Goal: Task Accomplishment & Management: Complete application form

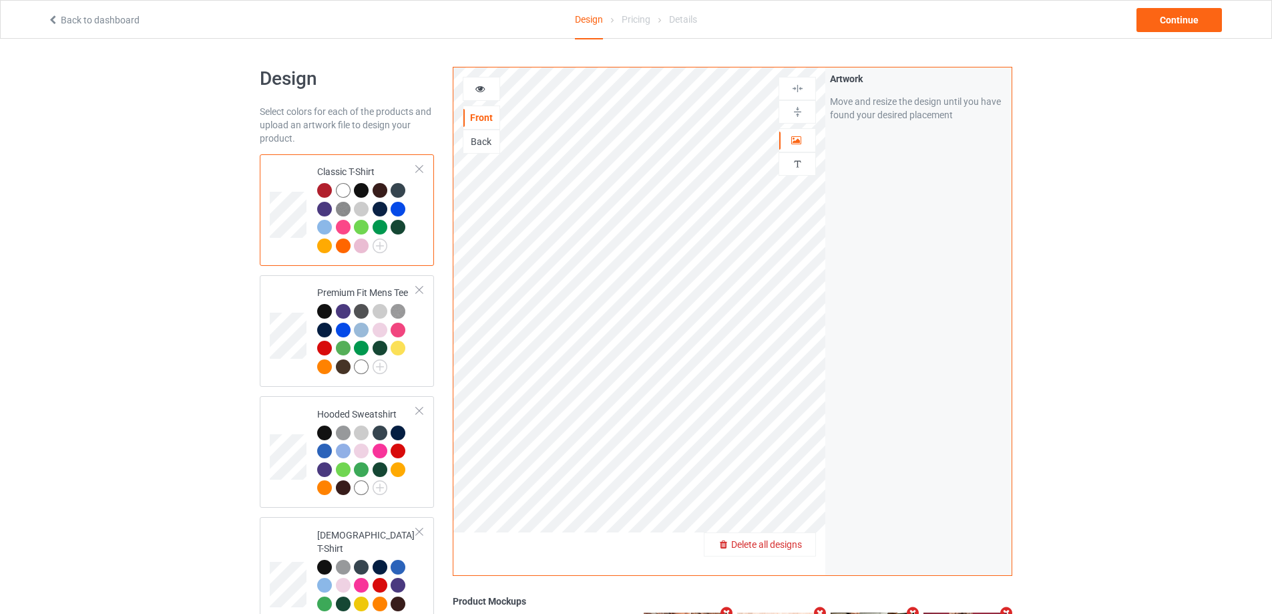
click at [791, 544] on span "Delete all designs" at bounding box center [766, 544] width 71 height 11
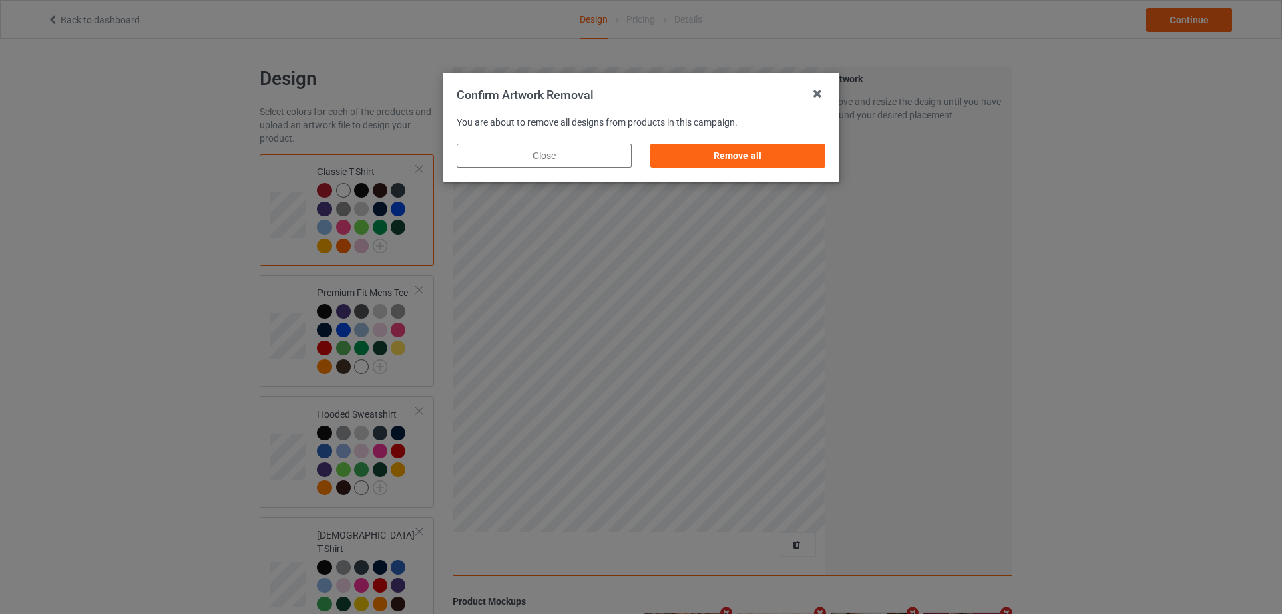
click at [771, 142] on div "Remove all" at bounding box center [738, 155] width 194 height 43
drag, startPoint x: 777, startPoint y: 154, endPoint x: 802, endPoint y: 155, distance: 24.7
click at [777, 154] on div "Remove all" at bounding box center [737, 156] width 175 height 24
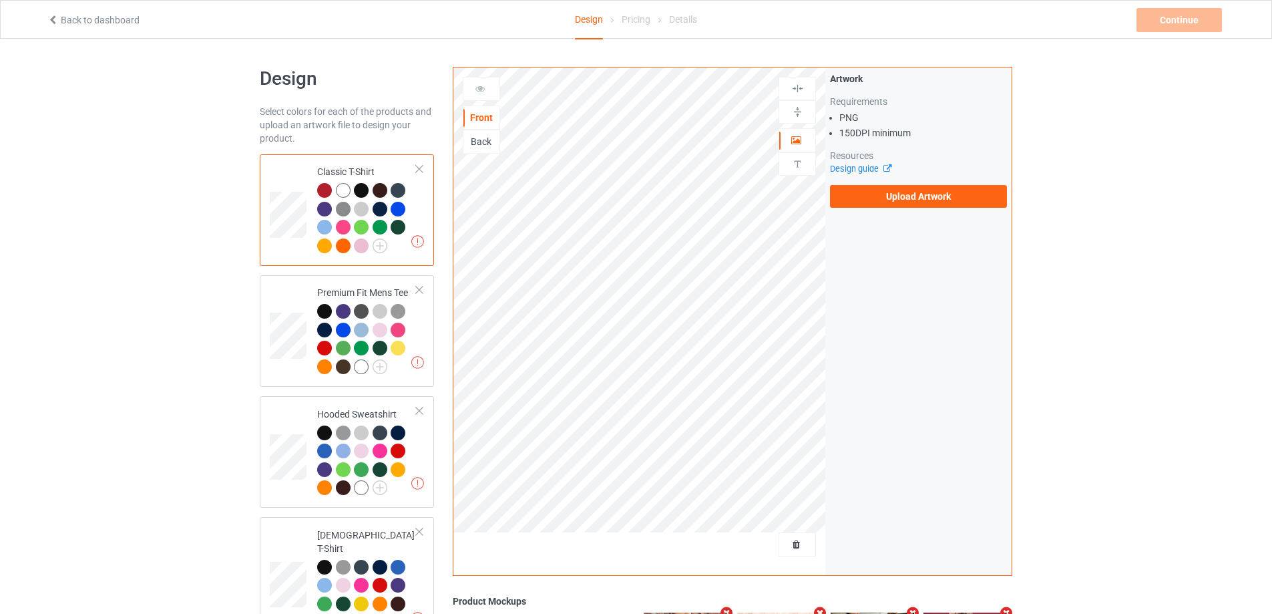
drag, startPoint x: 802, startPoint y: 155, endPoint x: 913, endPoint y: 193, distance: 117.2
click at [913, 193] on label "Upload Artwork" at bounding box center [918, 196] width 177 height 23
click at [0, 0] on input "Upload Artwork" at bounding box center [0, 0] width 0 height 0
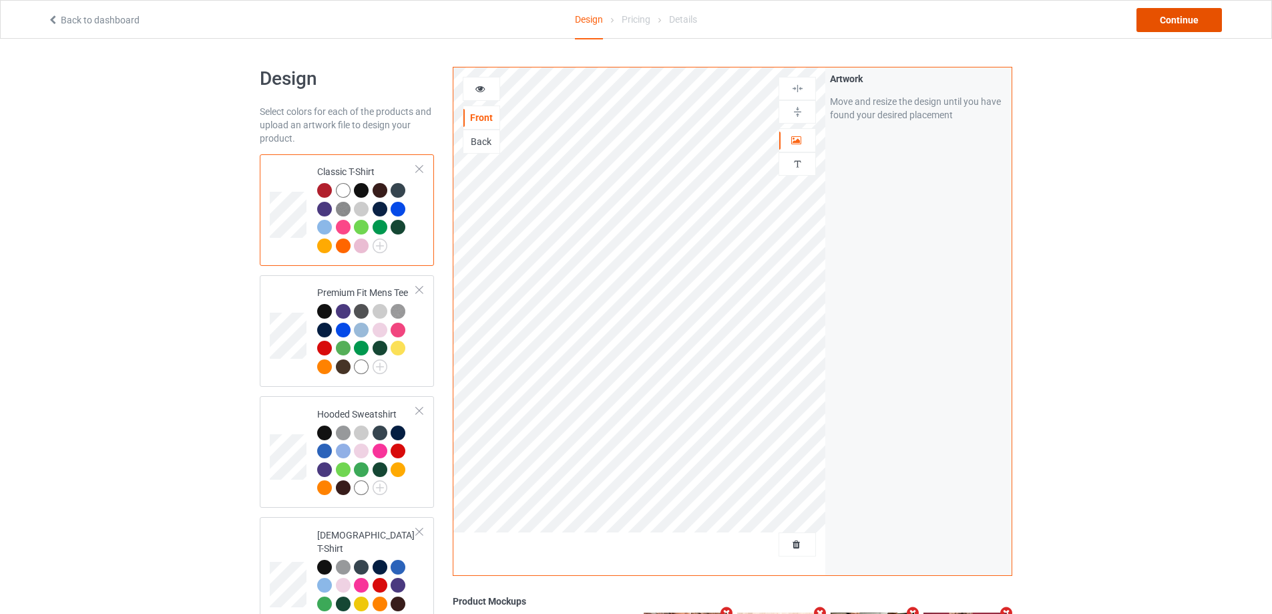
click at [1172, 25] on div "Continue" at bounding box center [1178, 20] width 85 height 24
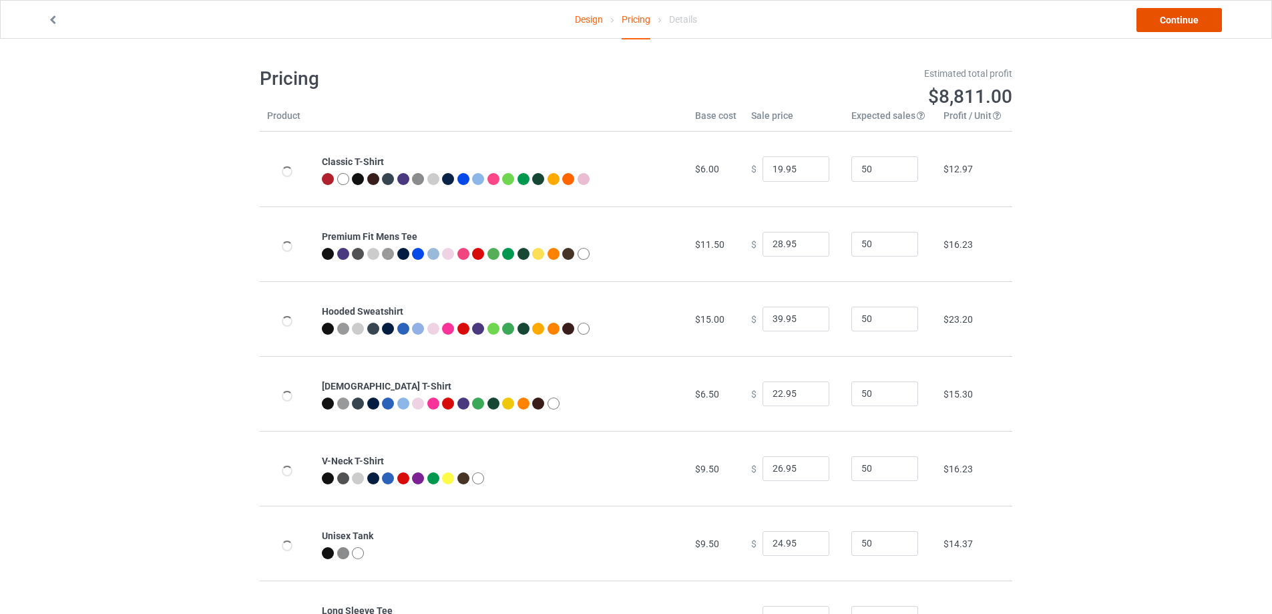
drag, startPoint x: 1173, startPoint y: 24, endPoint x: 1160, endPoint y: 7, distance: 21.9
click at [1174, 24] on link "Continue" at bounding box center [1178, 20] width 85 height 24
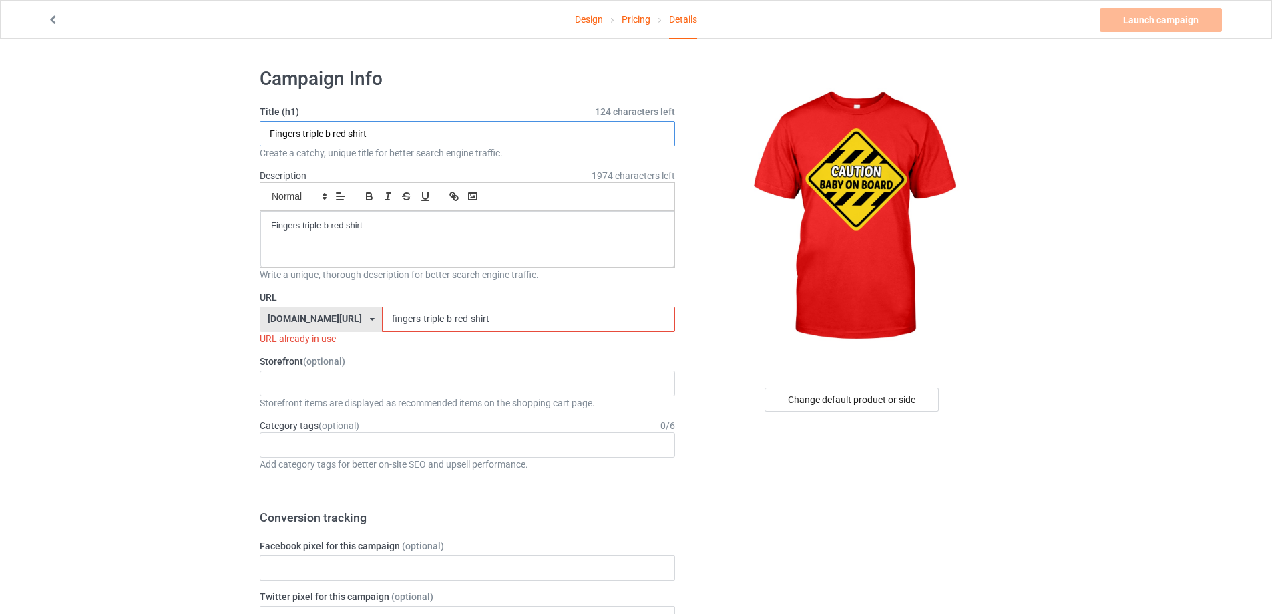
drag, startPoint x: 397, startPoint y: 144, endPoint x: 152, endPoint y: 164, distance: 245.3
paste input "caution baby on boar"
type input "caution baby on board shirt"
drag, startPoint x: 120, startPoint y: 242, endPoint x: 284, endPoint y: 286, distance: 170.1
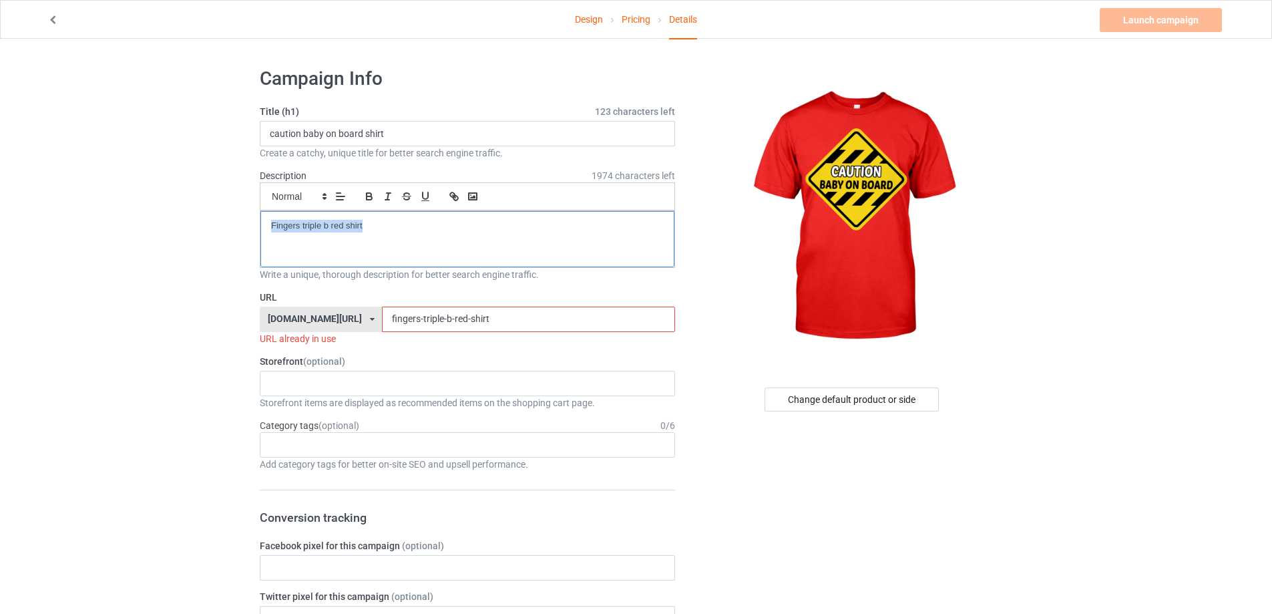
paste div
drag, startPoint x: 481, startPoint y: 313, endPoint x: 291, endPoint y: 308, distance: 189.7
click at [288, 310] on div "[DOMAIN_NAME][URL] [DOMAIN_NAME][URL] [DOMAIN_NAME][URL] 5cd2f964b197f721e1cad2…" at bounding box center [467, 318] width 415 height 25
paste input "caution-baby-on-boar"
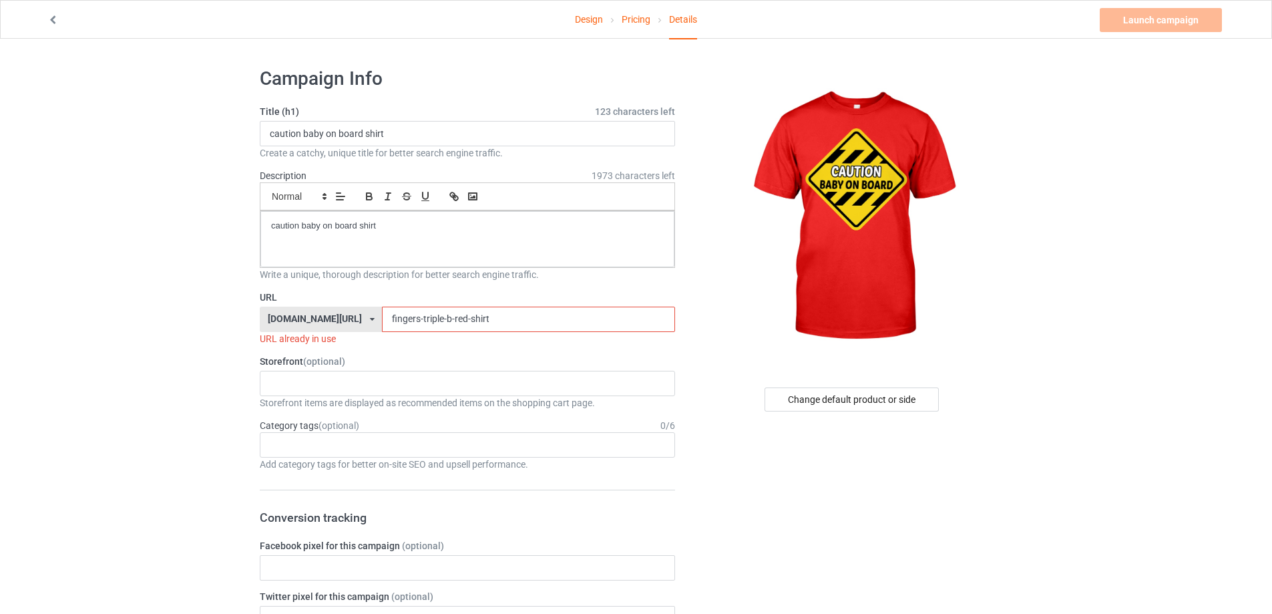
type input "caution-baby-on-board-shirt"
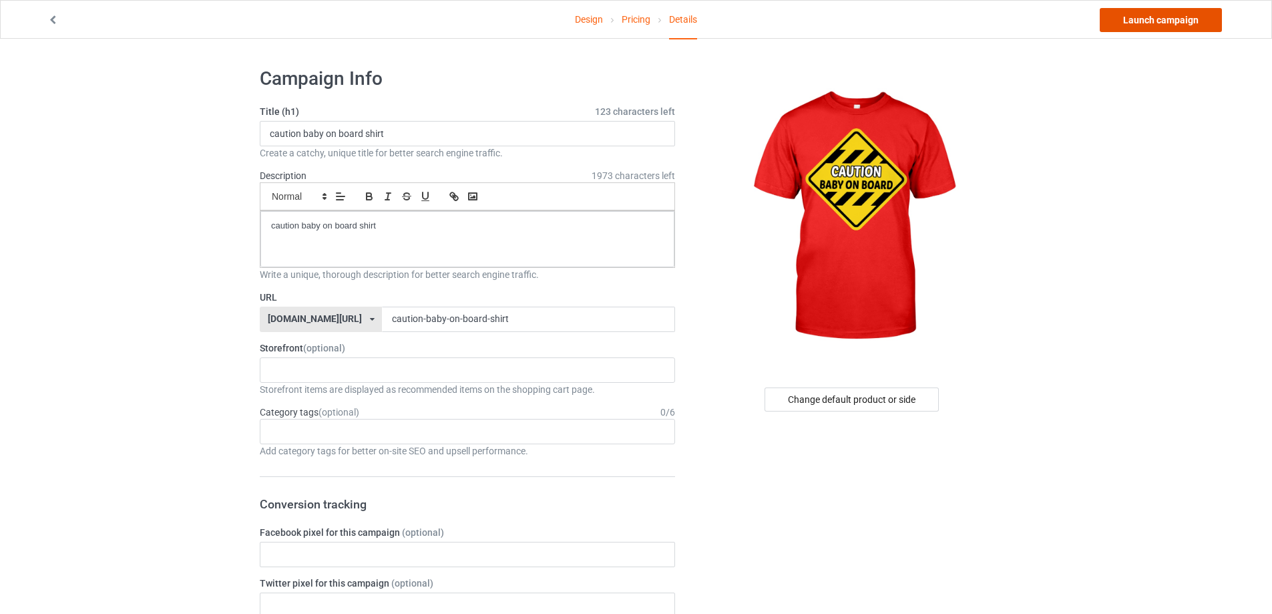
click at [1182, 19] on link "Launch campaign" at bounding box center [1161, 20] width 122 height 24
